Goal: Information Seeking & Learning: Learn about a topic

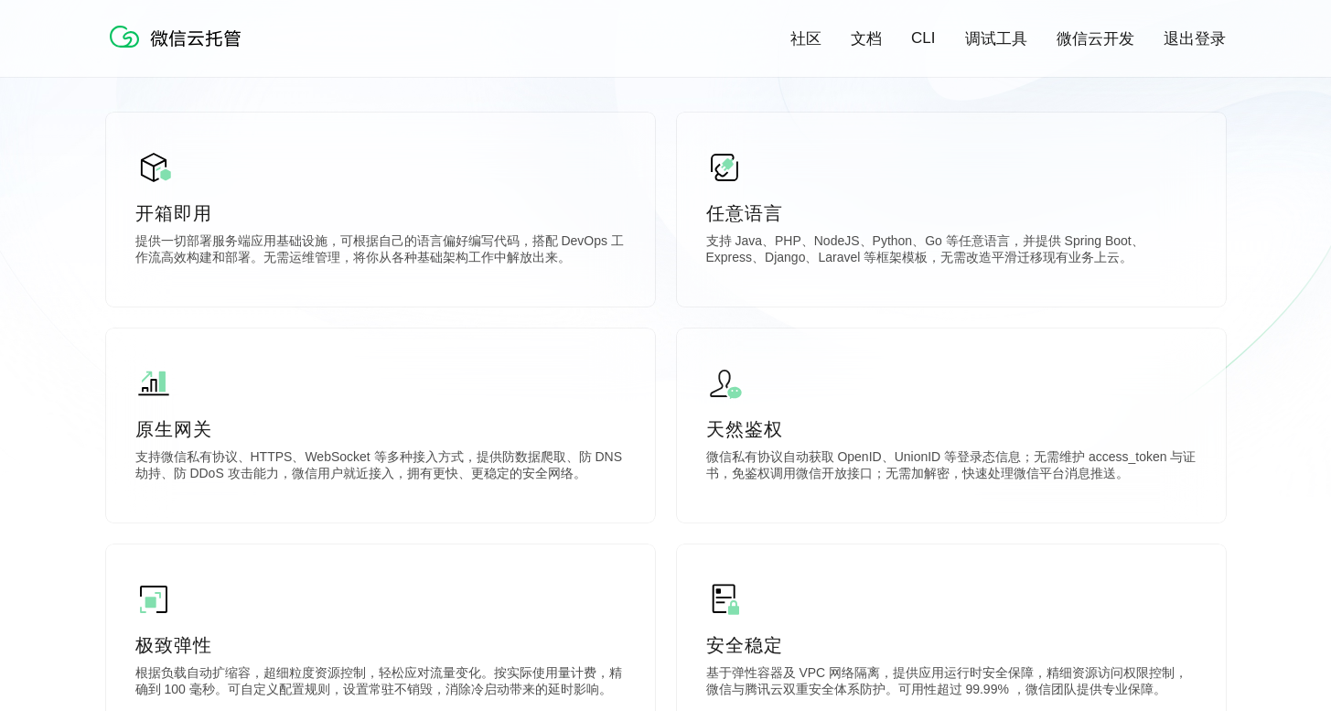
scroll to position [253, 0]
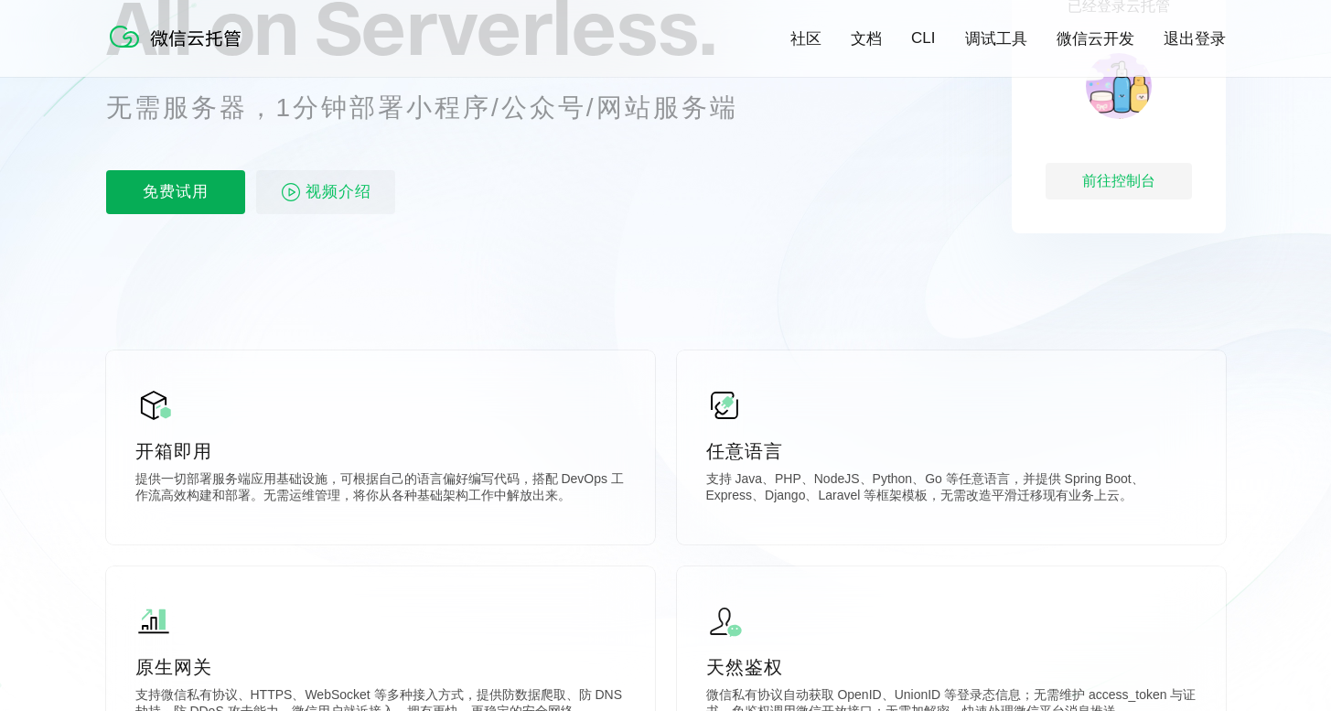
click at [189, 188] on p "免费试用" at bounding box center [175, 192] width 139 height 44
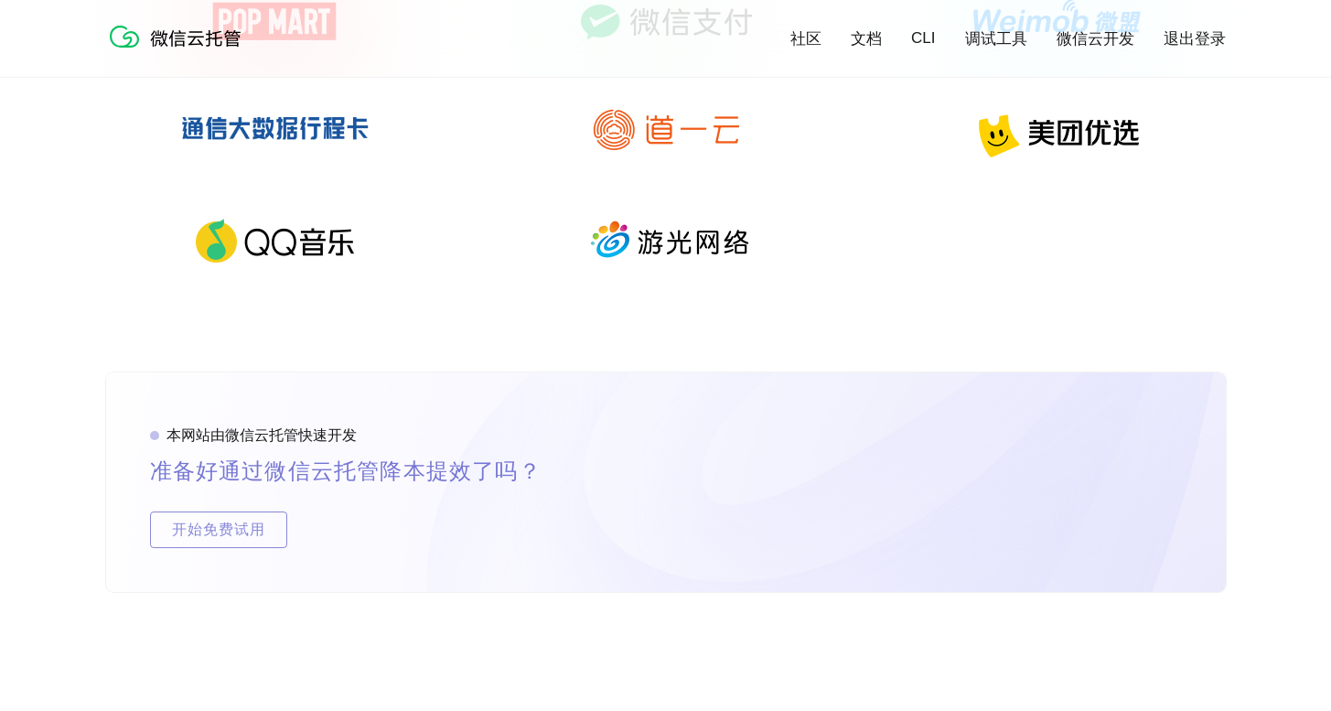
scroll to position [3636, 0]
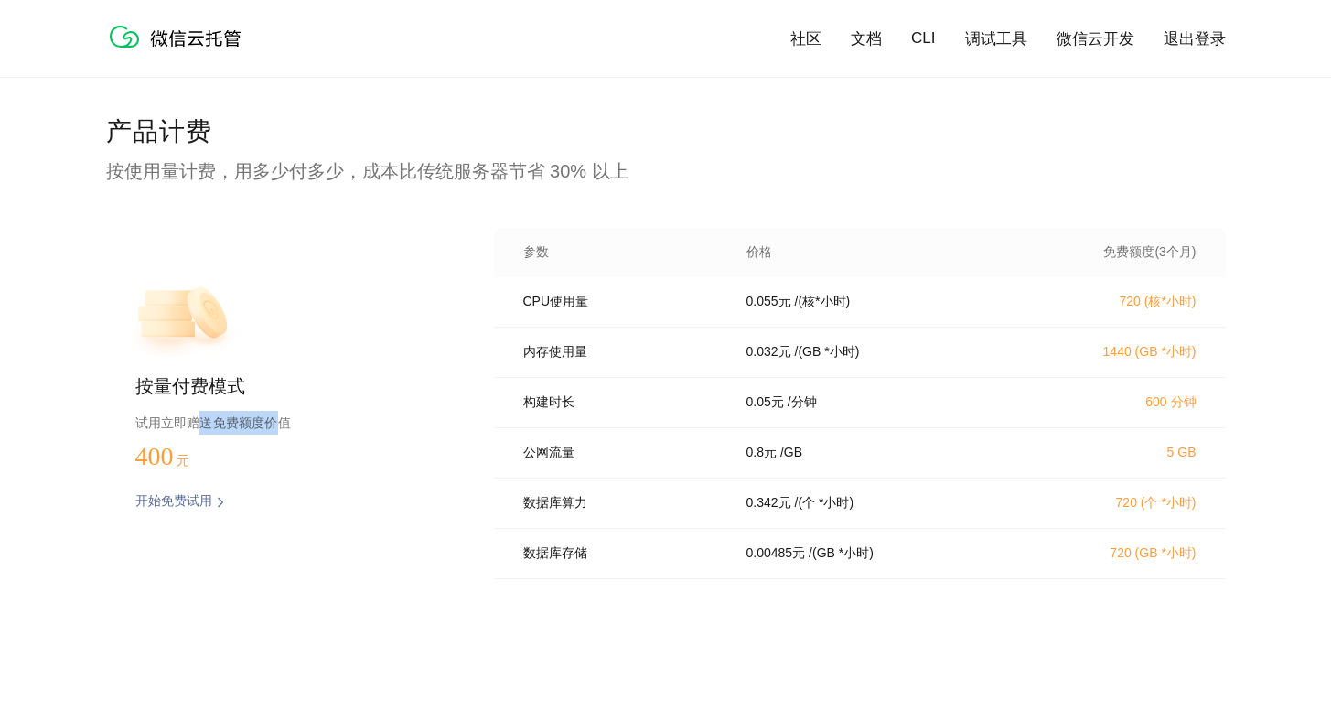
drag, startPoint x: 202, startPoint y: 425, endPoint x: 283, endPoint y: 425, distance: 80.5
click at [283, 425] on p "试用立即赠送免费额度价值" at bounding box center [285, 423] width 300 height 24
drag, startPoint x: 558, startPoint y: 305, endPoint x: 611, endPoint y: 305, distance: 53.1
click at [611, 305] on p "CPU使用量" at bounding box center [622, 302] width 198 height 16
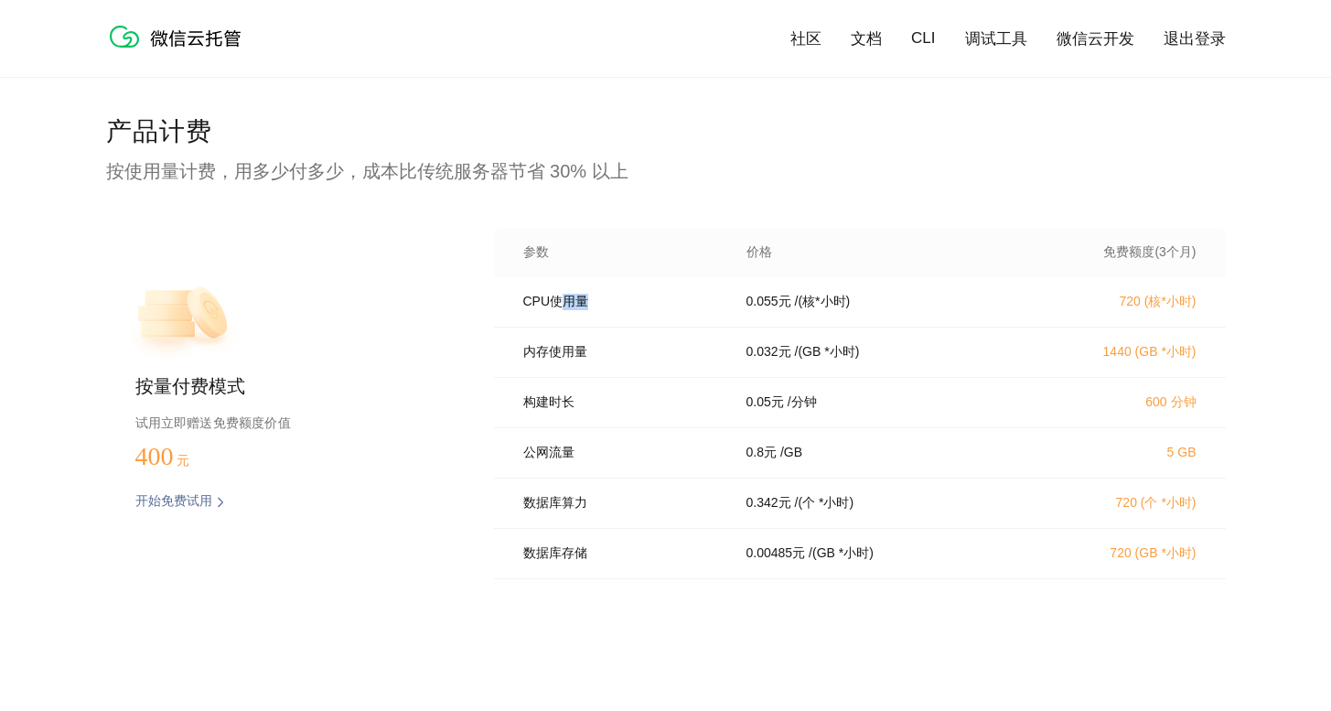
click at [611, 305] on p "CPU使用量" at bounding box center [622, 302] width 198 height 16
drag, startPoint x: 202, startPoint y: 169, endPoint x: 534, endPoint y: 169, distance: 332.0
click at [534, 169] on p "按使用量计费，用多少付多少，成本比传统服务器节省 30% 以上" at bounding box center [666, 171] width 1120 height 26
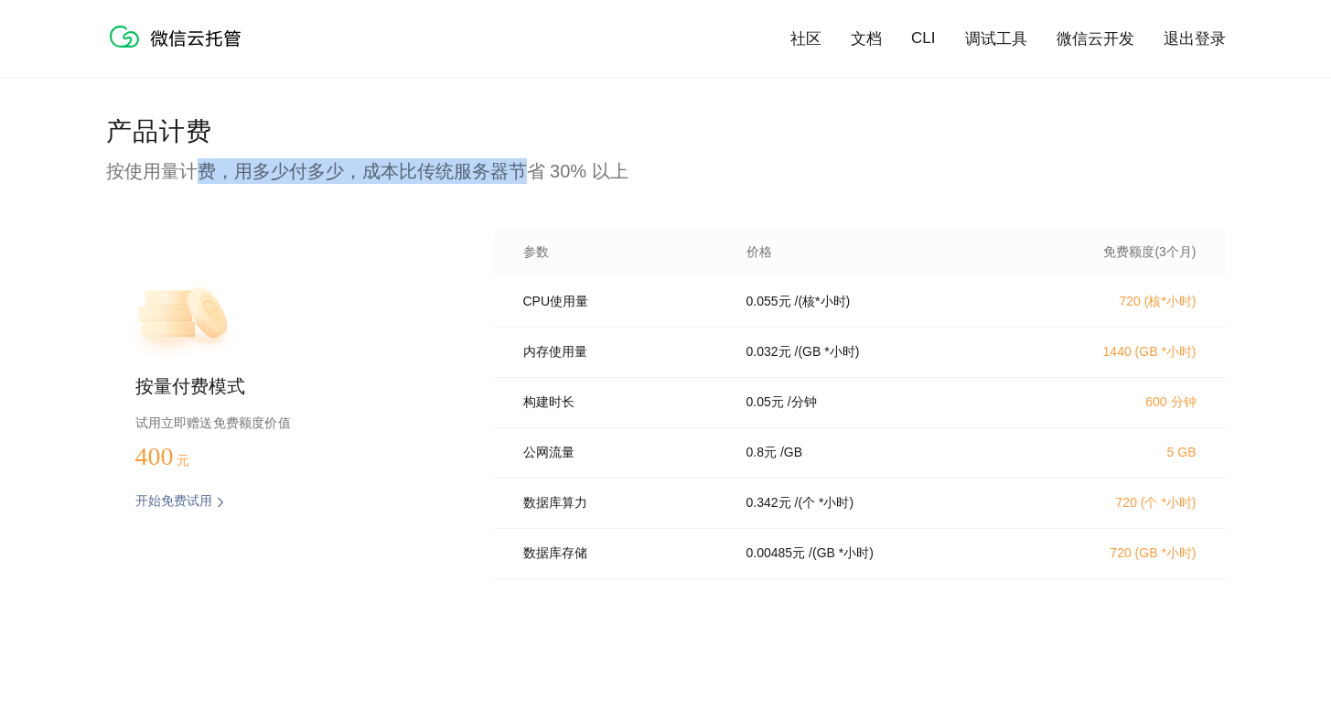
click at [534, 169] on p "按使用量计费，用多少付多少，成本比传统服务器节省 30% 以上" at bounding box center [666, 171] width 1120 height 26
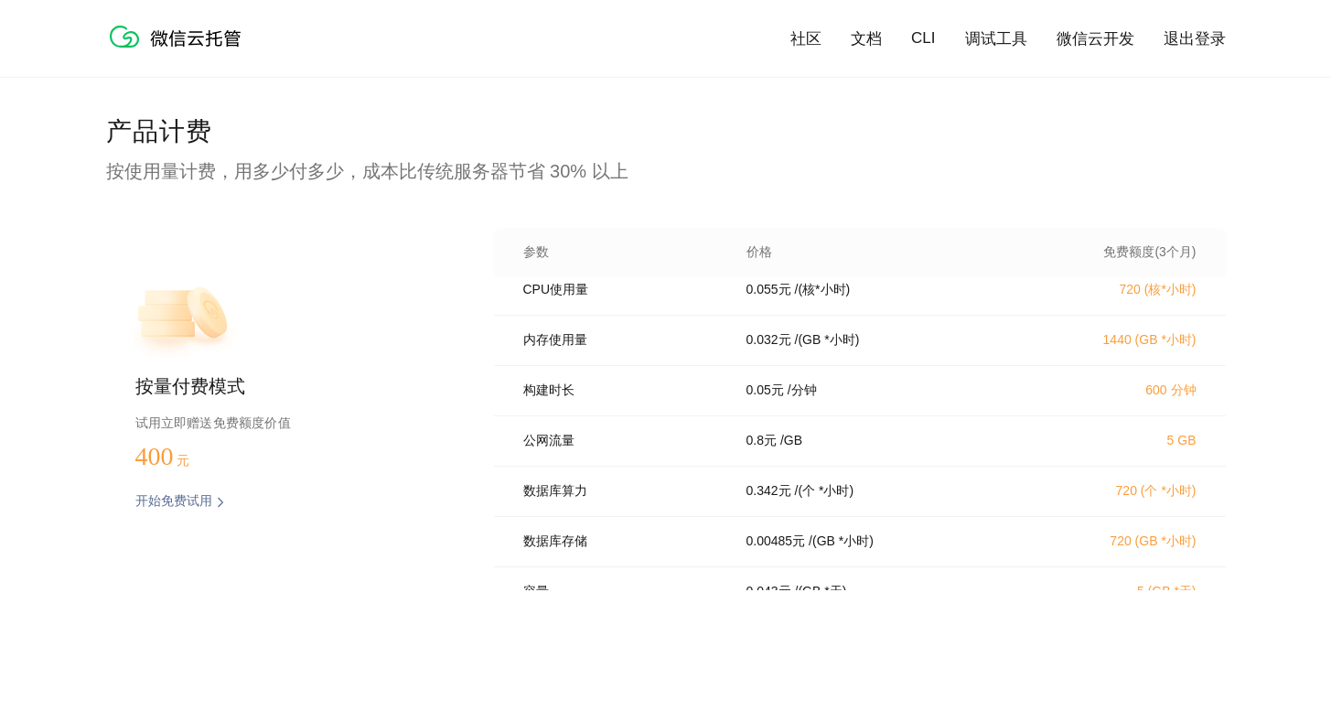
scroll to position [0, 0]
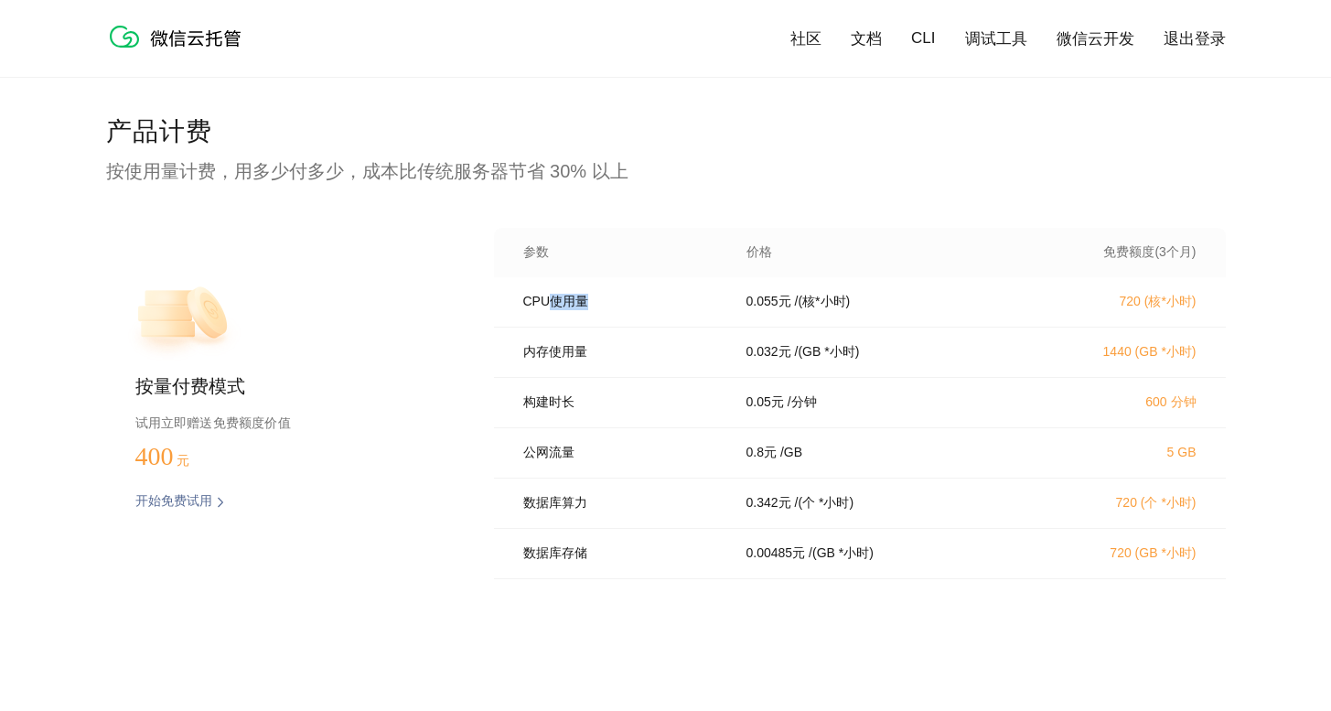
drag, startPoint x: 548, startPoint y: 313, endPoint x: 594, endPoint y: 310, distance: 45.8
click at [594, 310] on p "CPU使用量" at bounding box center [622, 302] width 198 height 16
drag, startPoint x: 745, startPoint y: 309, endPoint x: 800, endPoint y: 302, distance: 55.4
click at [800, 302] on div "0.055 元 / (核*小时)" at bounding box center [877, 302] width 307 height 16
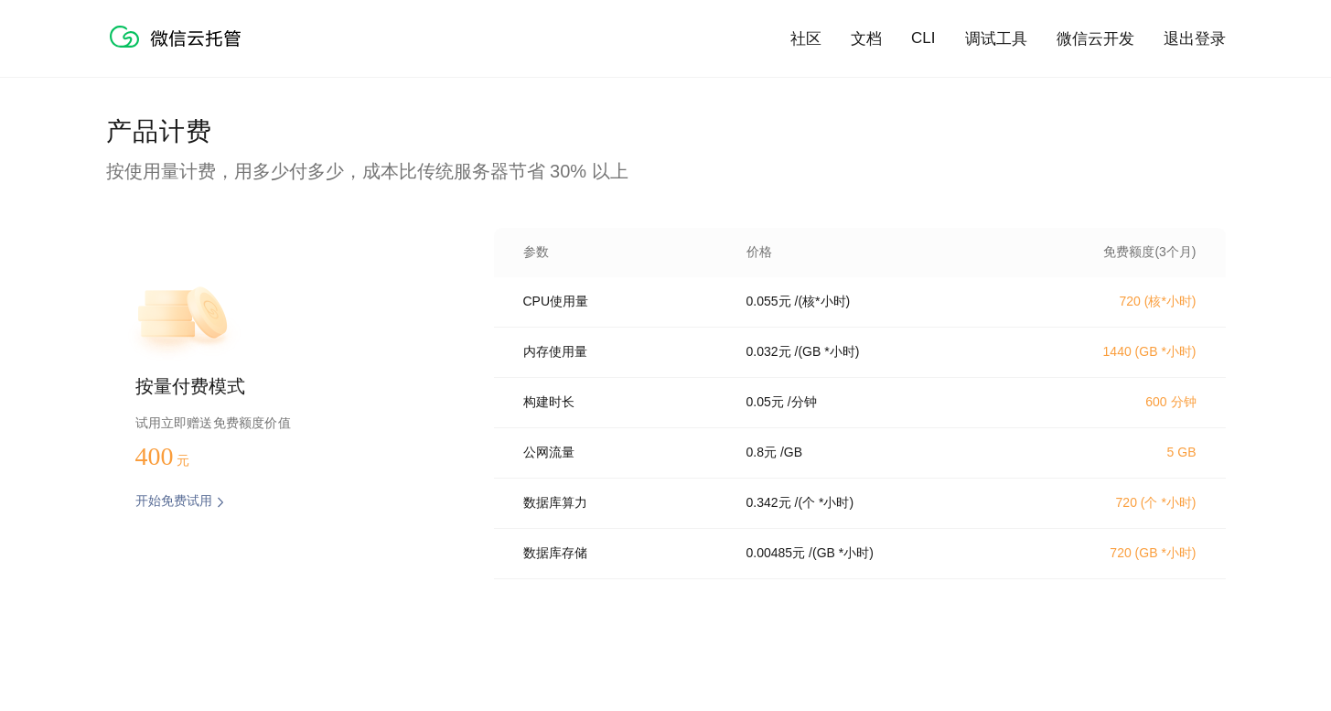
click at [552, 511] on p "数据库算力" at bounding box center [622, 503] width 198 height 16
click at [748, 511] on p "0.342 元" at bounding box center [768, 503] width 45 height 16
drag, startPoint x: 411, startPoint y: 177, endPoint x: 564, endPoint y: 177, distance: 153.7
click at [564, 177] on p "按使用量计费，用多少付多少，成本比传统服务器节省 30% 以上" at bounding box center [666, 171] width 1120 height 26
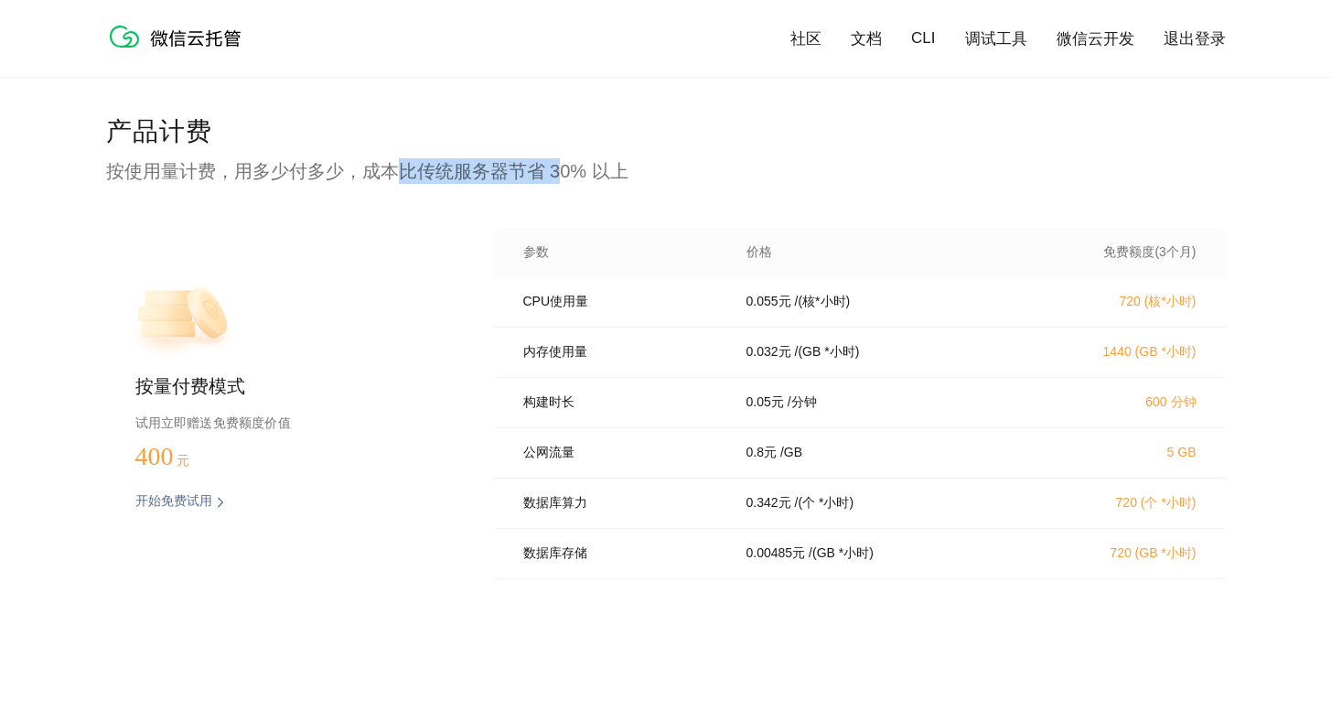
click at [564, 177] on p "按使用量计费，用多少付多少，成本比传统服务器节省 30% 以上" at bounding box center [666, 171] width 1120 height 26
drag, startPoint x: 536, startPoint y: 175, endPoint x: 580, endPoint y: 171, distance: 44.1
click at [580, 171] on p "按使用量计费，用多少付多少，成本比传统服务器节省 30% 以上" at bounding box center [666, 171] width 1120 height 26
drag, startPoint x: 550, startPoint y: 171, endPoint x: 592, endPoint y: 170, distance: 42.1
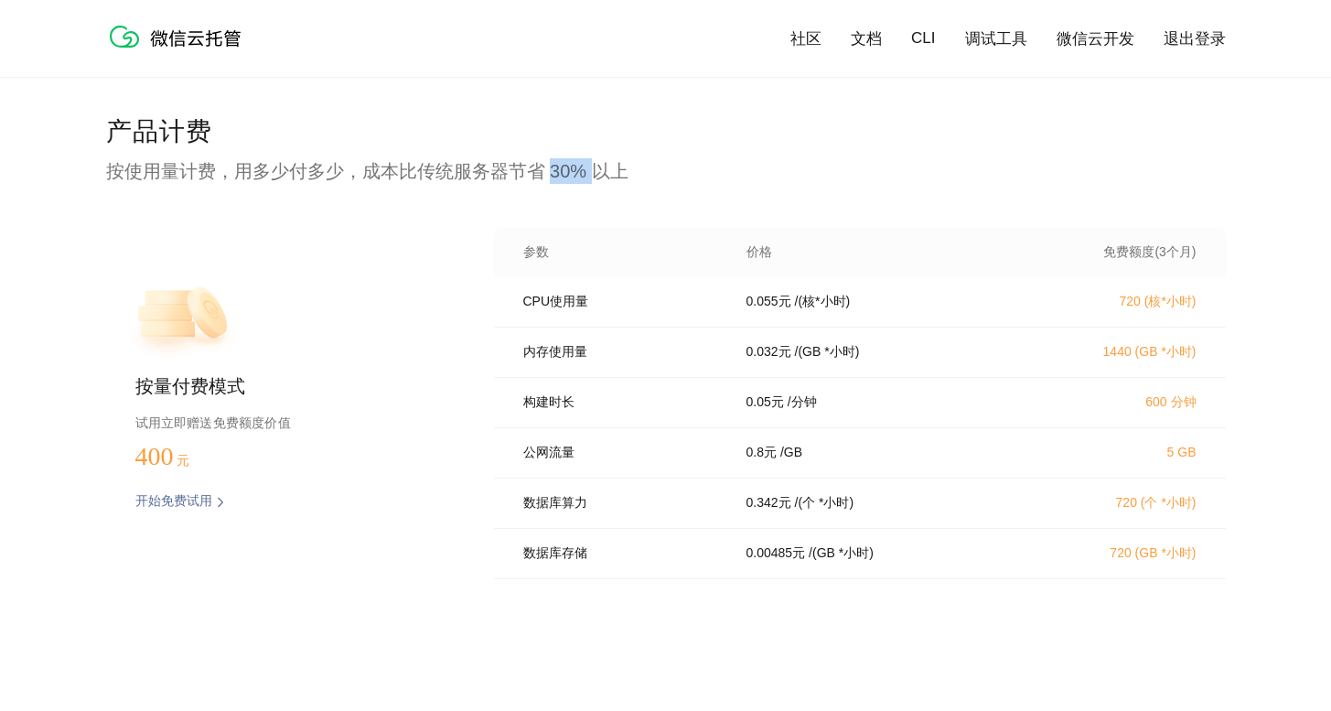
click at [592, 170] on p "按使用量计费，用多少付多少，成本比传统服务器节省 30% 以上" at bounding box center [666, 171] width 1120 height 26
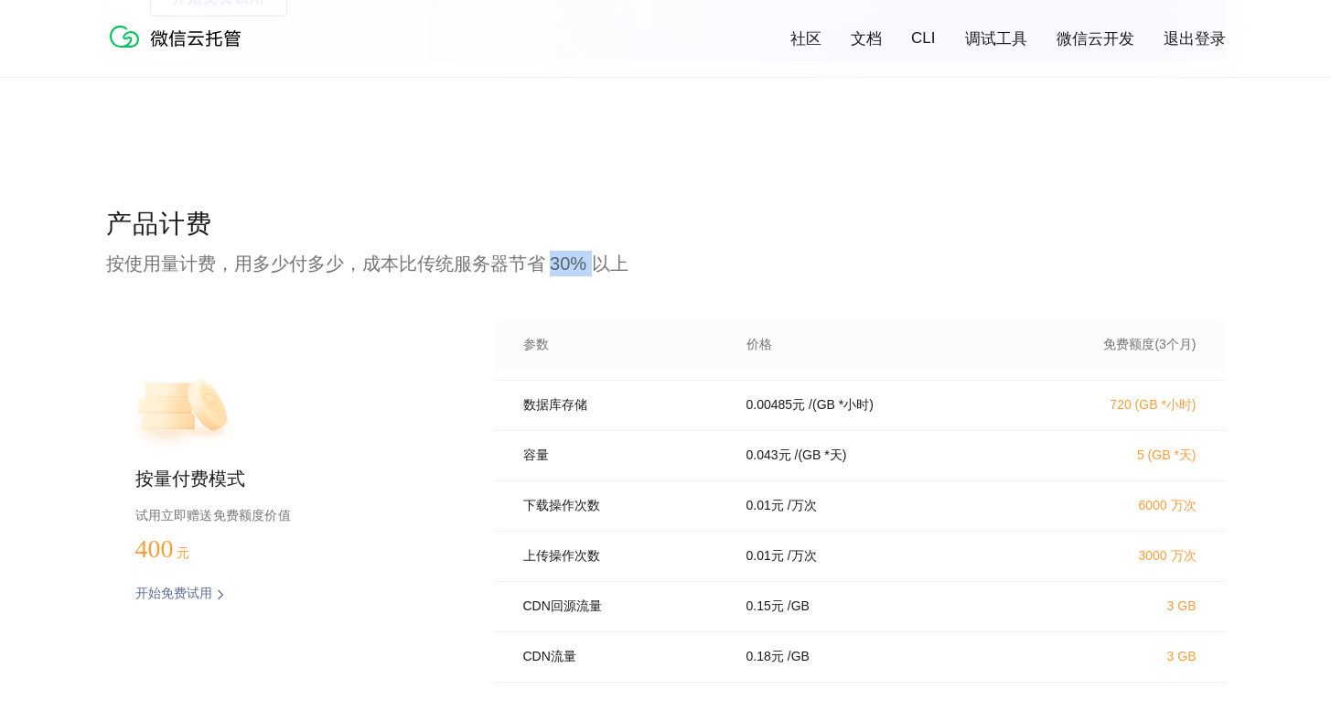
scroll to position [3648, 0]
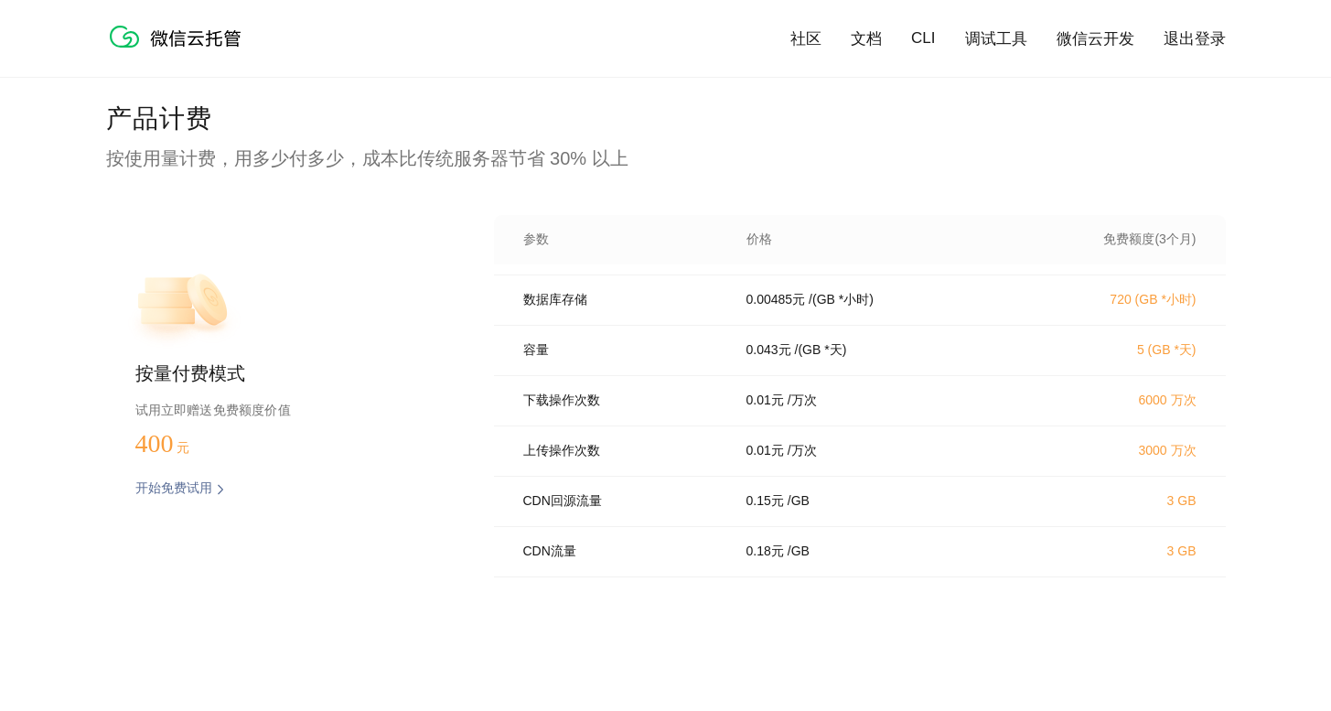
click at [559, 400] on p "下载操作次数" at bounding box center [622, 400] width 198 height 16
click at [559, 455] on p "上传操作次数" at bounding box center [622, 451] width 198 height 16
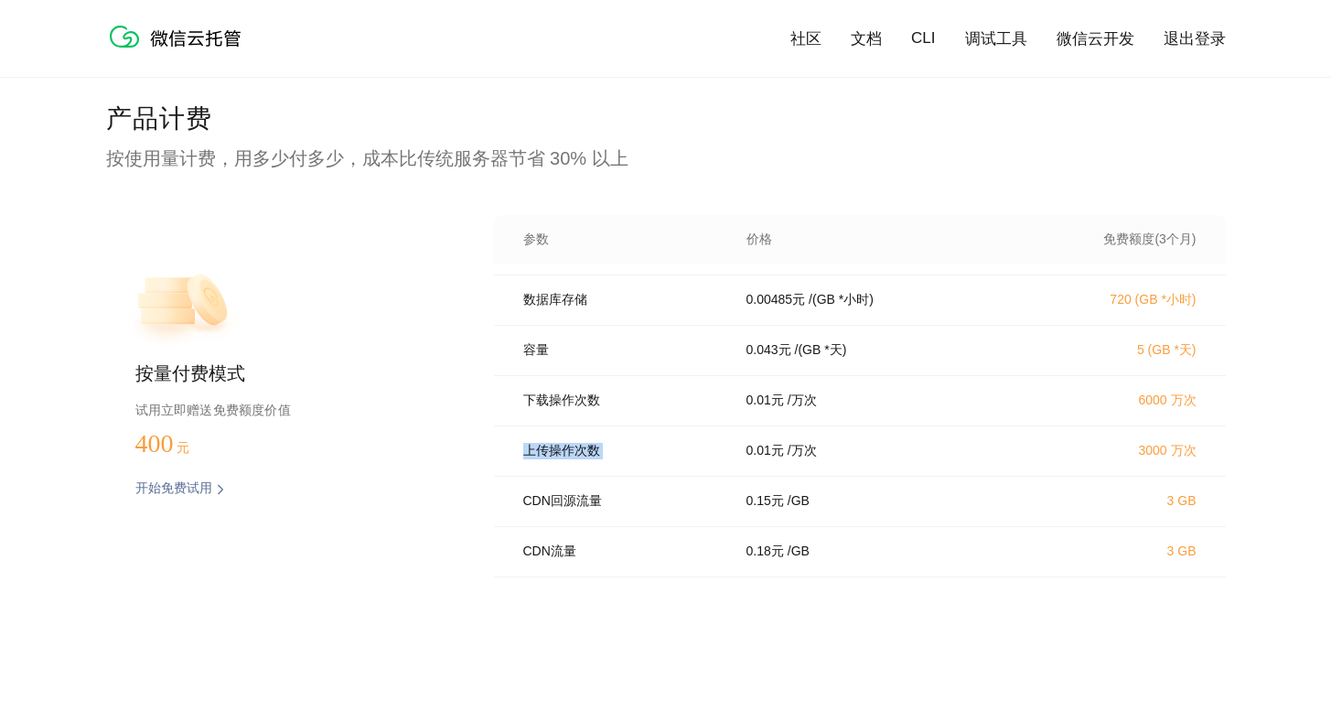
click at [559, 455] on p "上传操作次数" at bounding box center [622, 451] width 198 height 16
click at [568, 401] on p "下载操作次数" at bounding box center [622, 400] width 198 height 16
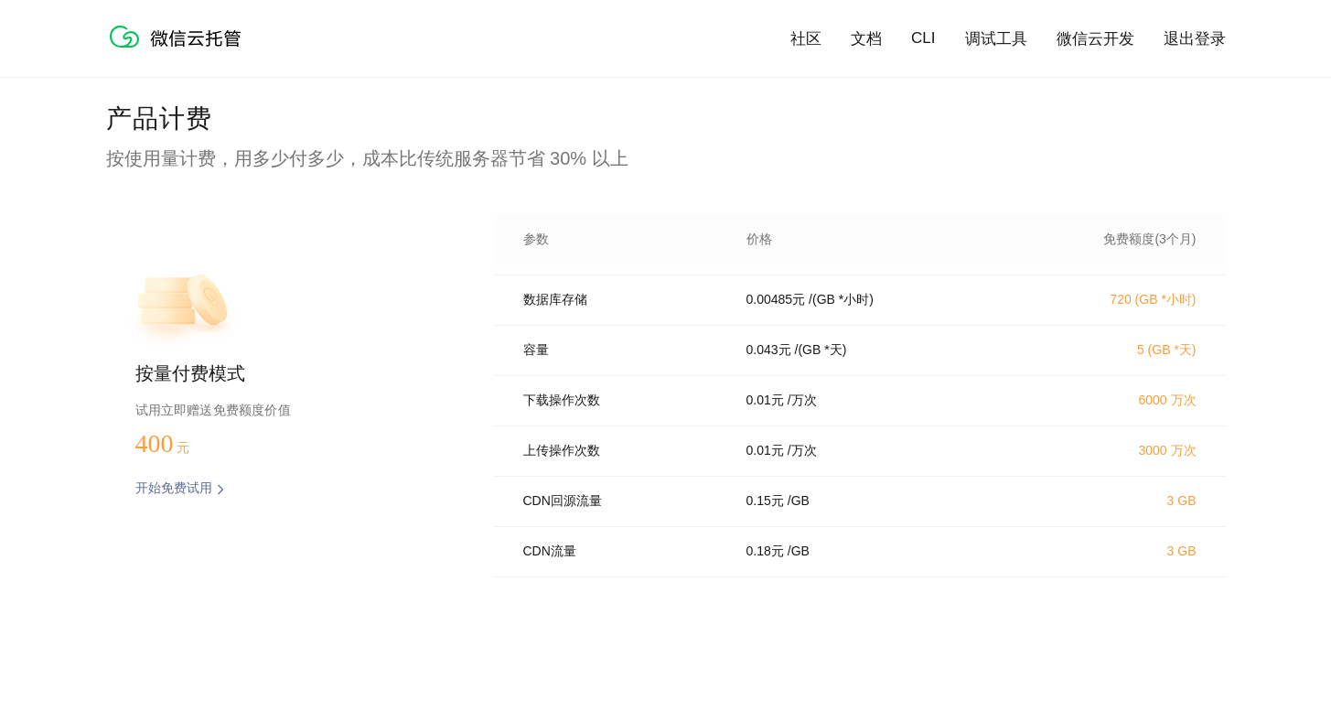
click at [570, 450] on p "上传操作次数" at bounding box center [622, 451] width 198 height 16
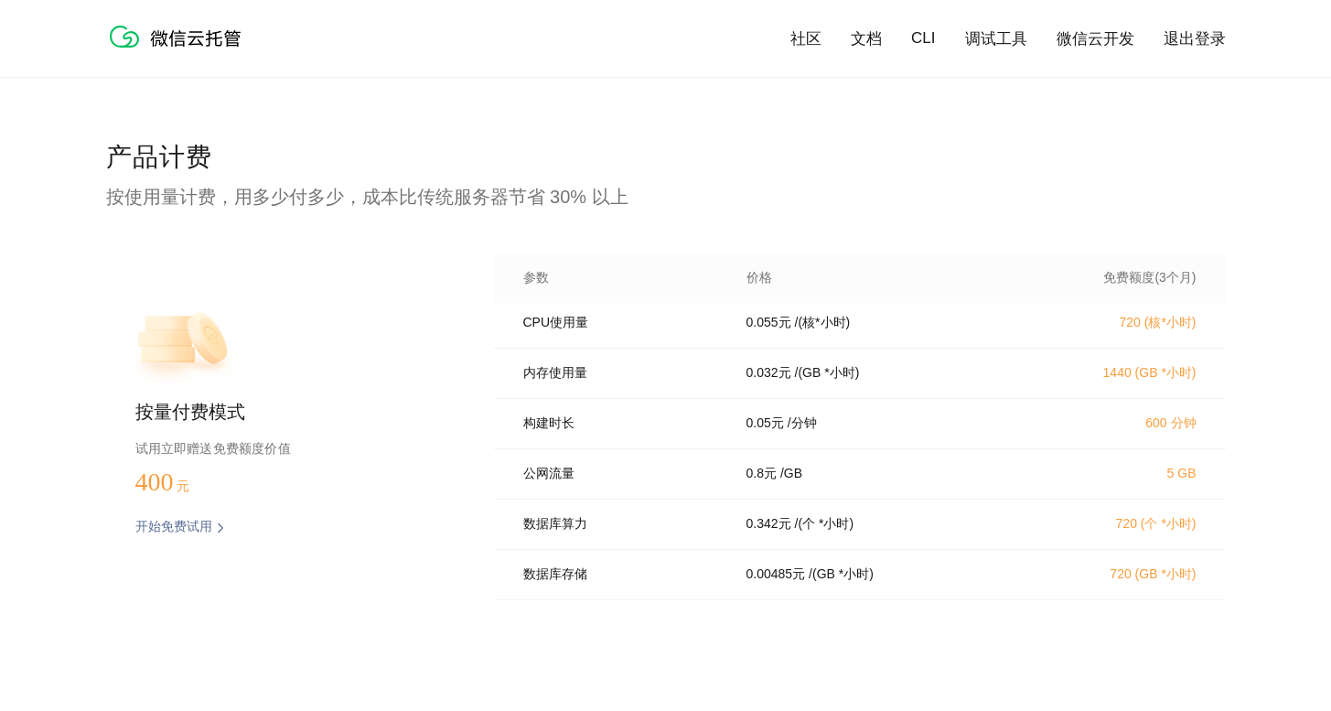
scroll to position [0, 0]
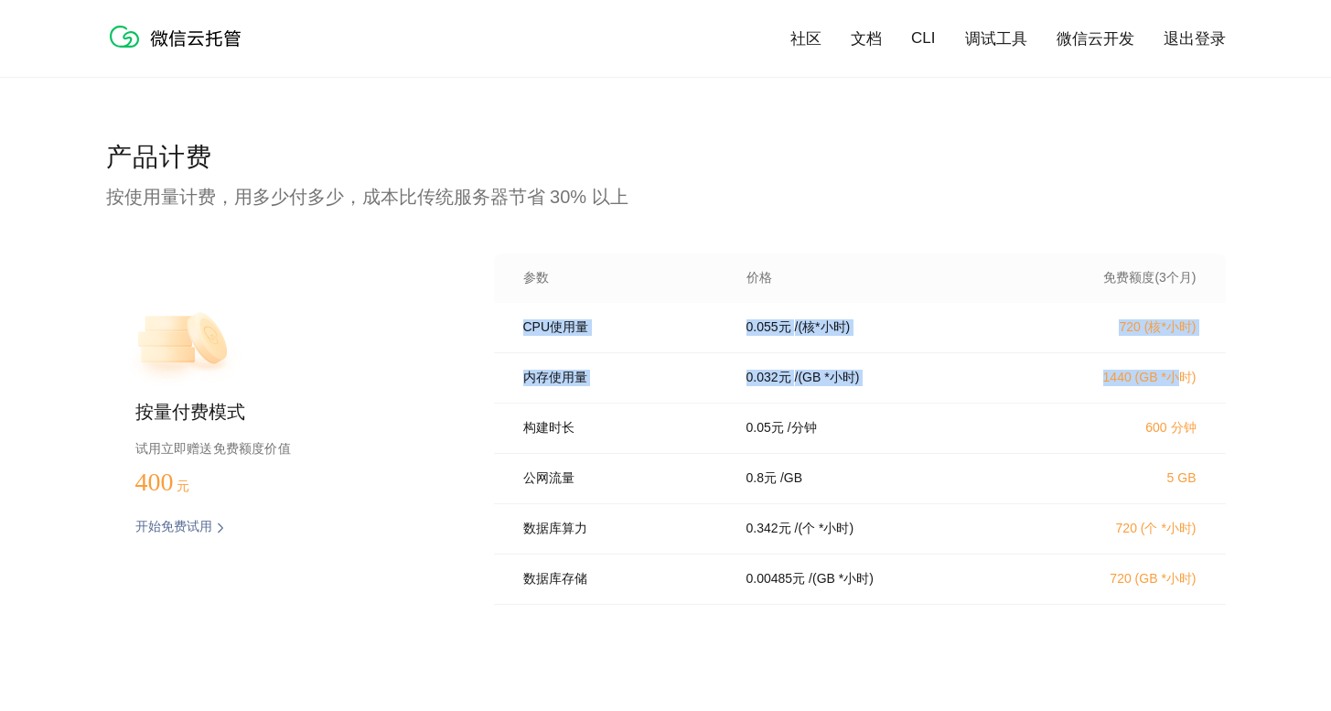
drag, startPoint x: 526, startPoint y: 328, endPoint x: 1165, endPoint y: 381, distance: 641.5
click at [1171, 382] on div "CPU使用量 0.055 元 / (核*小时) 720 (核*小时) 内存使用量 0.032 元 / (GB *小时) 1440 (GB *小时) 构建时长 …" at bounding box center [860, 459] width 732 height 313
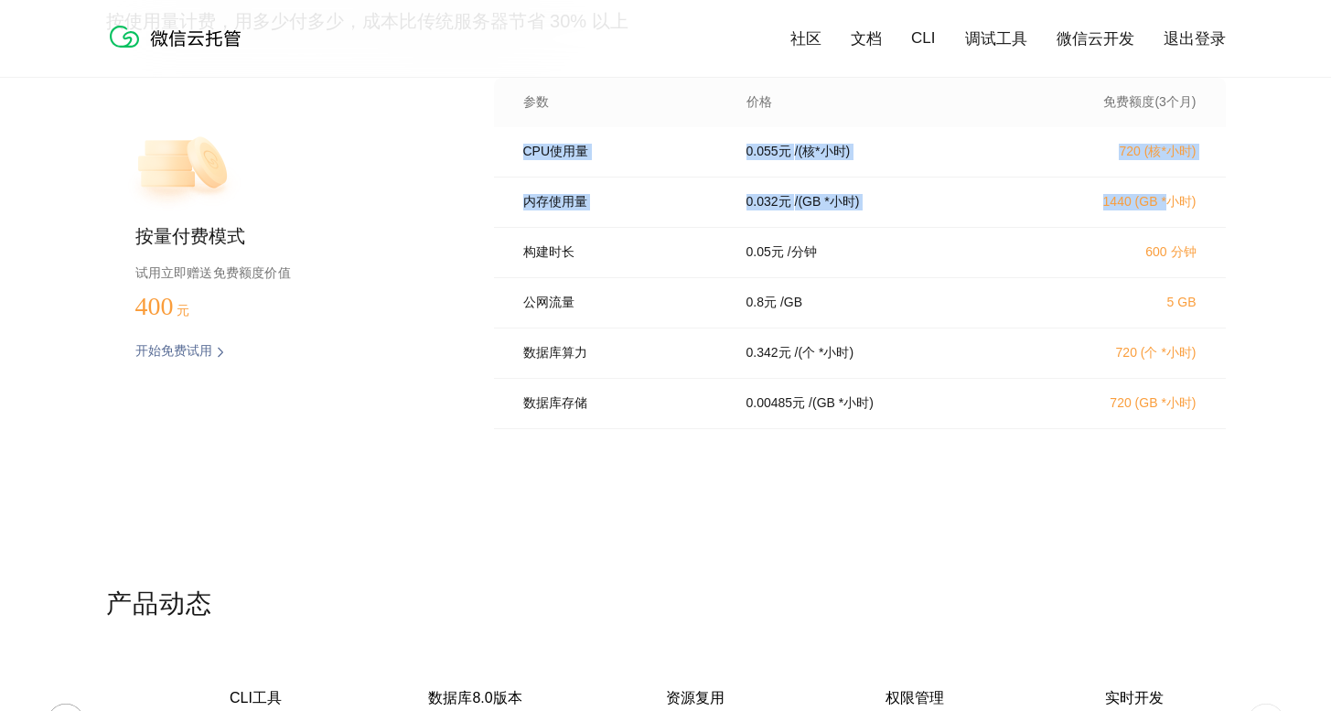
scroll to position [3751, 0]
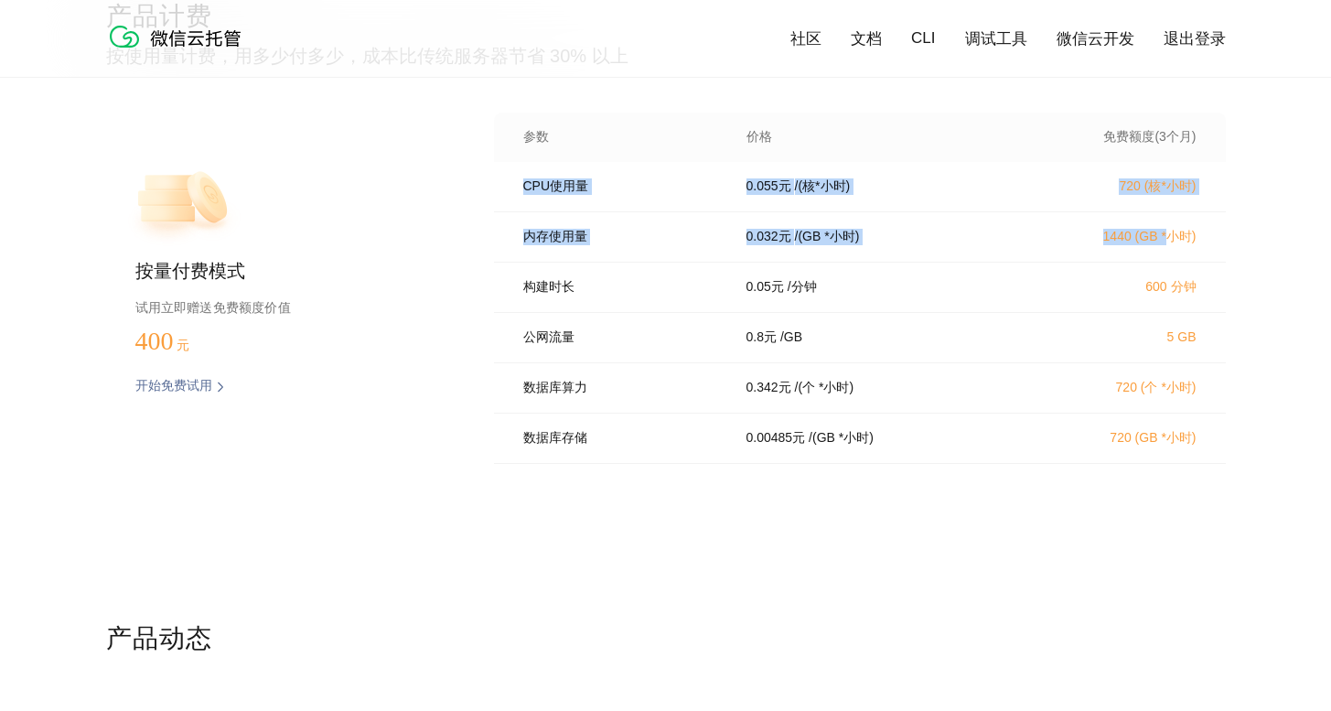
click at [798, 195] on div "0.055 元 / (核*小时)" at bounding box center [877, 186] width 307 height 16
drag, startPoint x: 521, startPoint y: 190, endPoint x: 1234, endPoint y: 243, distance: 714.5
click at [1234, 243] on div "产品计费 按使用量计费，用多少付多少，成本比传统服务器节省 30% 以上 按量付费模式 试用立即赠送免费额度价值 400 元 开始免费试用 预估费用 参数 价…" at bounding box center [665, 310] width 1331 height 622
drag, startPoint x: 1108, startPoint y: 190, endPoint x: 1212, endPoint y: 223, distance: 109.3
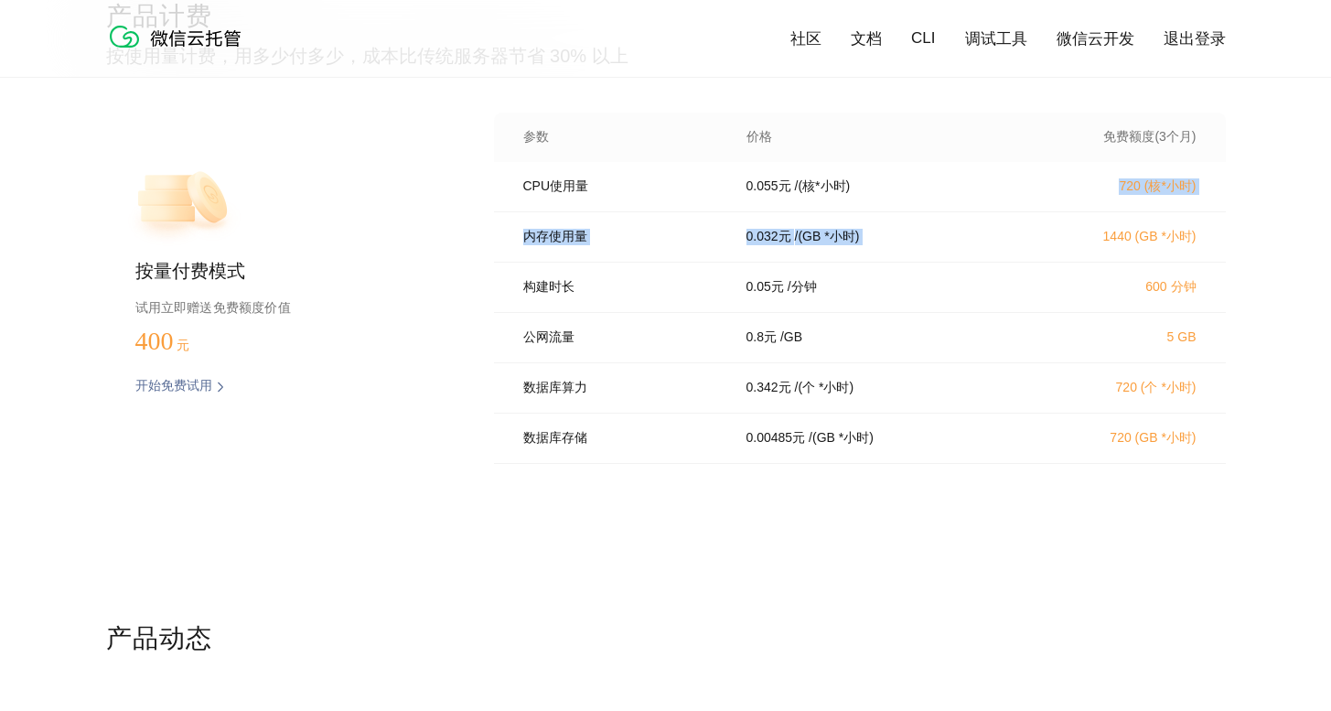
click at [1212, 223] on div "CPU使用量 0.055 元 / (核*小时) 720 (核*小时) 内存使用量 0.032 元 / (GB *小时) 1440 (GB *小时) 构建时长 …" at bounding box center [860, 318] width 732 height 313
click at [1212, 223] on div "内存使用量 0.032 元 / (GB *小时) 1440 (GB *小时)" at bounding box center [860, 237] width 732 height 50
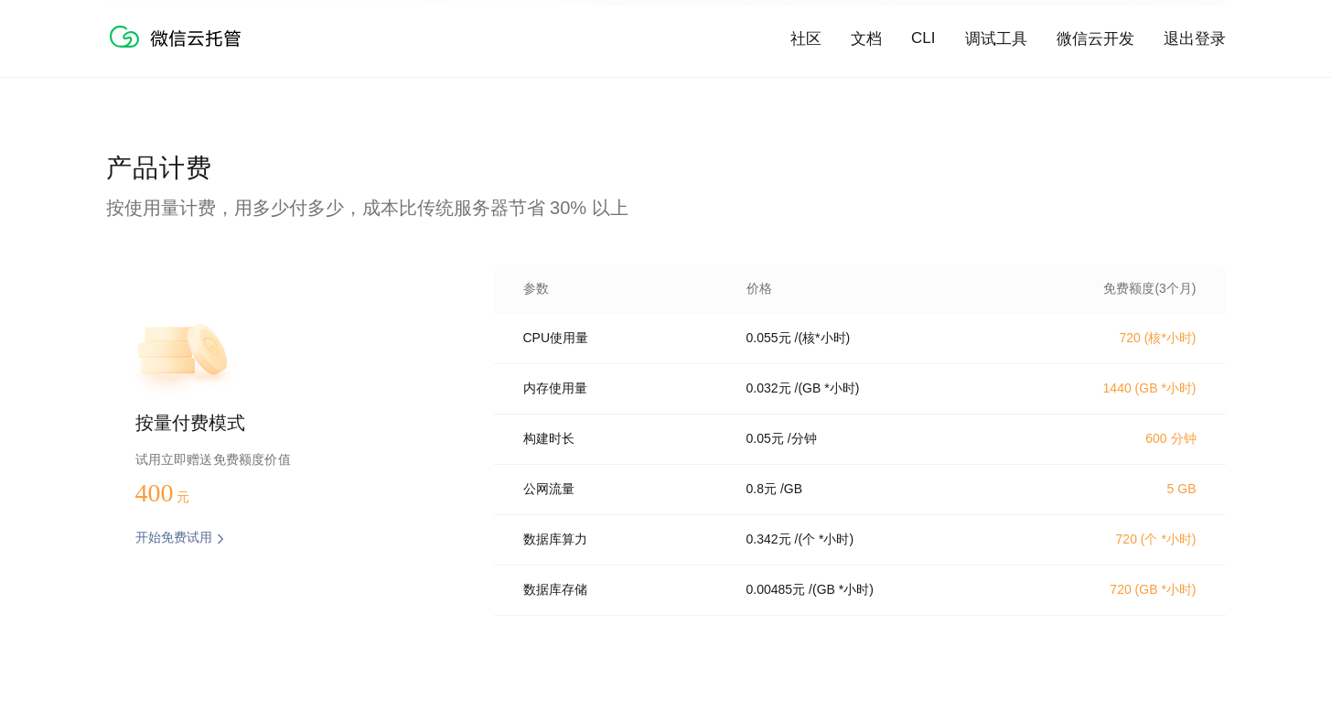
scroll to position [3559, 0]
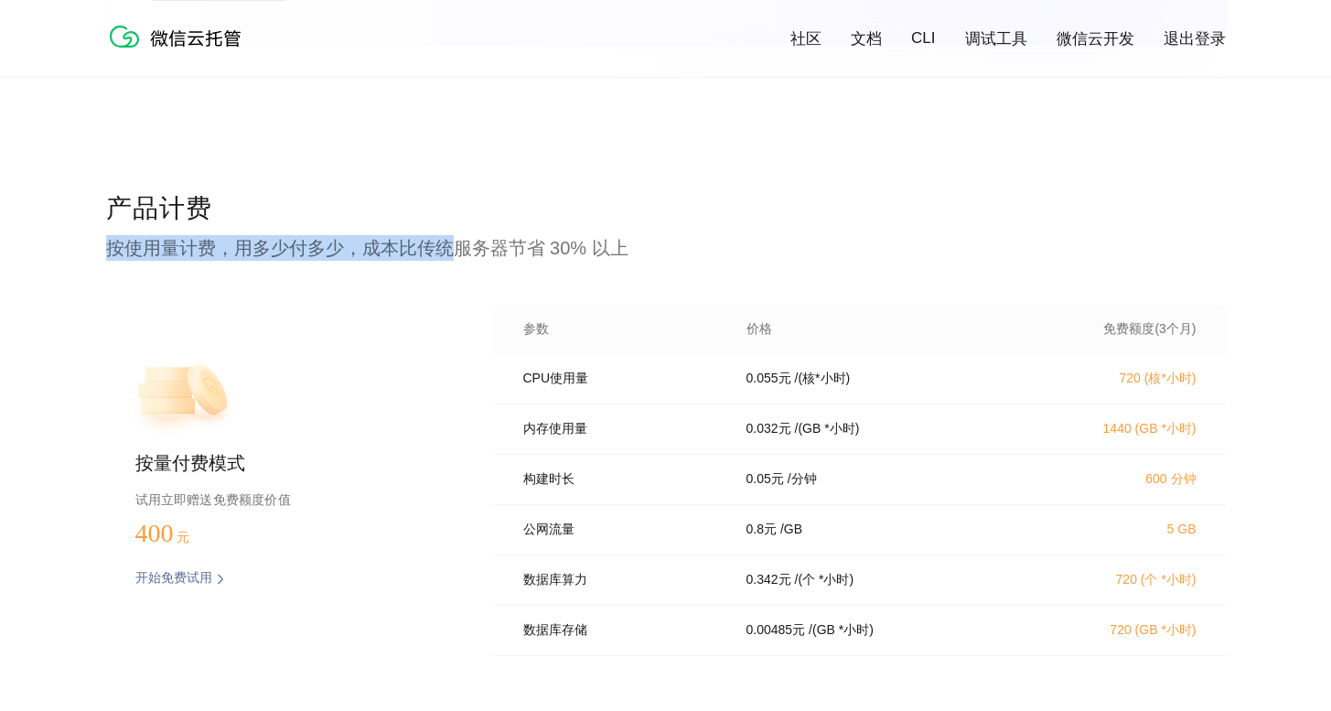
drag, startPoint x: 112, startPoint y: 248, endPoint x: 445, endPoint y: 247, distance: 332.9
click at [445, 247] on p "按使用量计费，用多少付多少，成本比传统服务器节省 30% 以上" at bounding box center [666, 248] width 1120 height 26
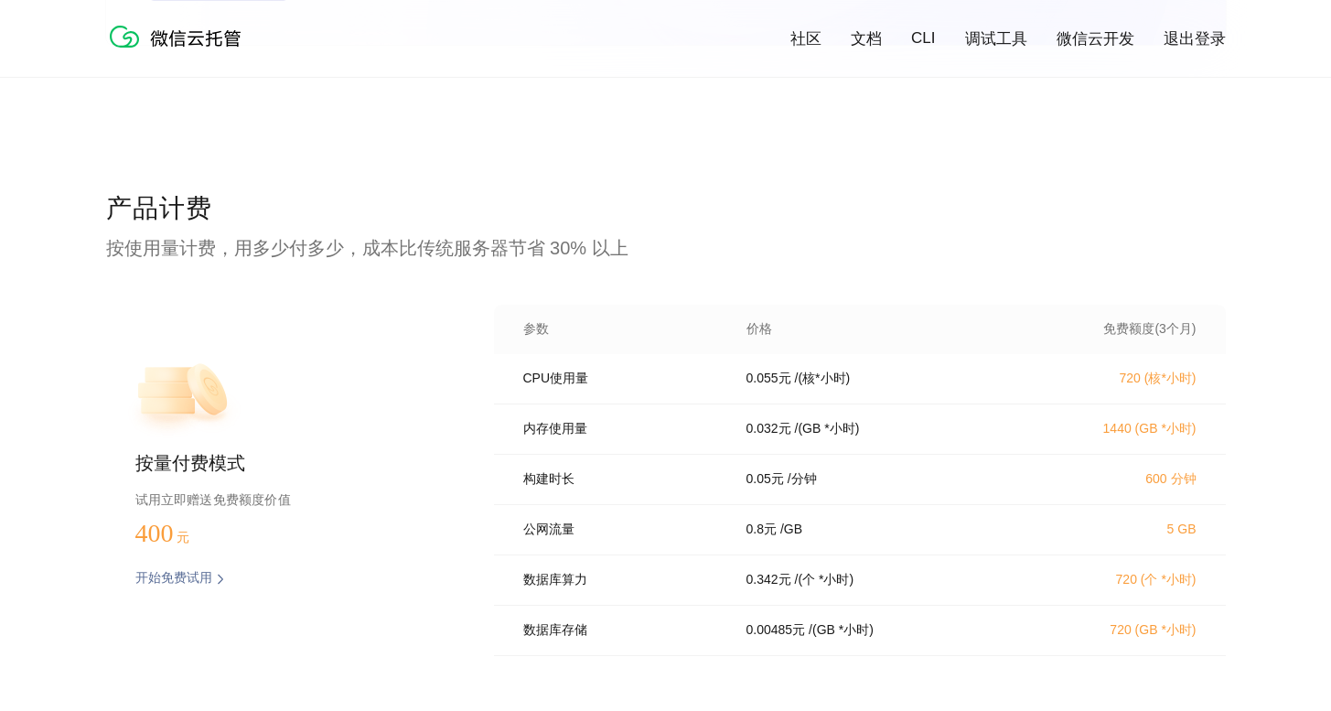
scroll to position [37, 0]
